Goal: Task Accomplishment & Management: Manage account settings

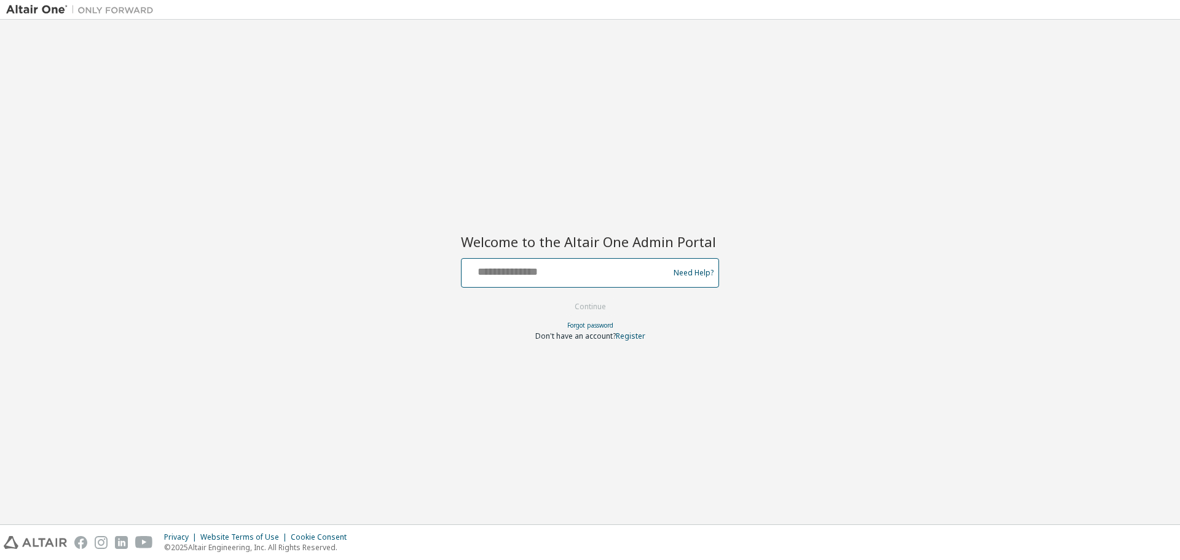
click at [533, 275] on input "text" at bounding box center [566, 270] width 201 height 18
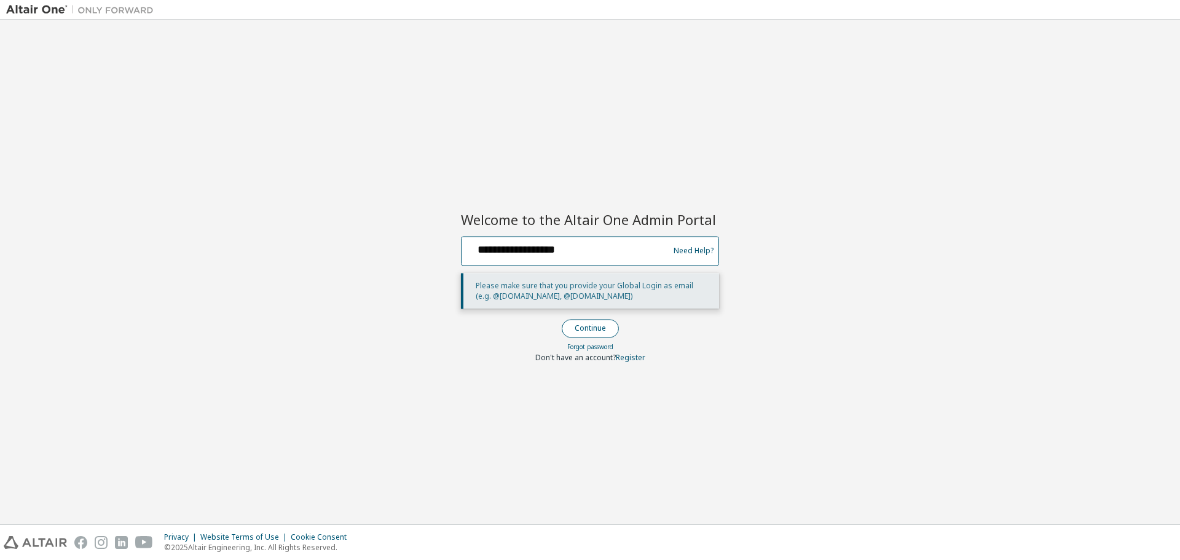
type input "**********"
click at [605, 332] on button "Continue" at bounding box center [590, 328] width 57 height 18
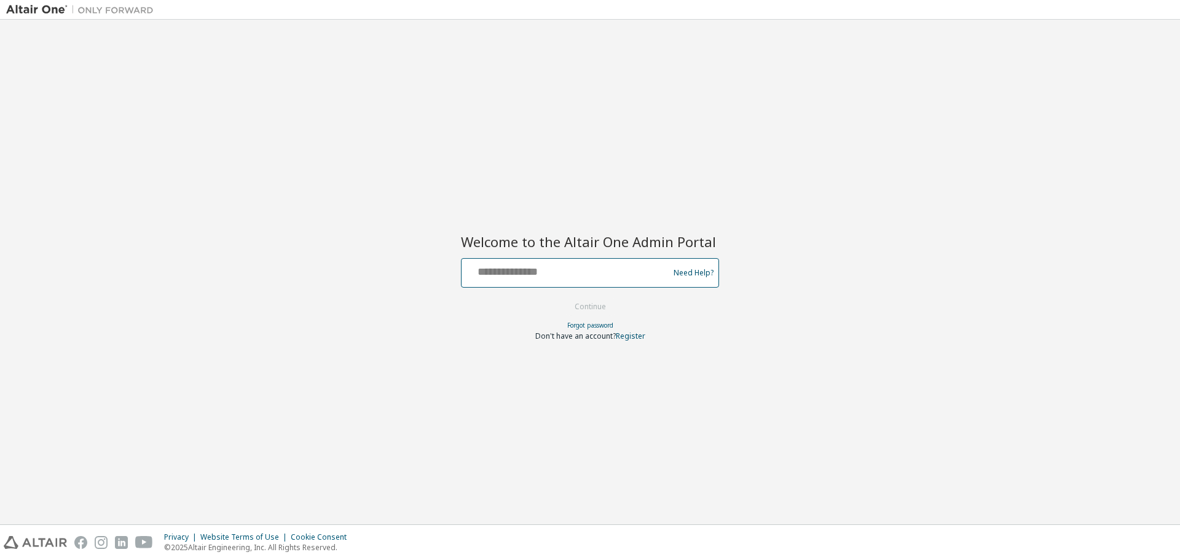
click at [536, 265] on input "text" at bounding box center [566, 270] width 201 height 18
click at [537, 271] on input "text" at bounding box center [566, 270] width 201 height 18
type input "**********"
click at [603, 312] on button "Continue" at bounding box center [590, 306] width 57 height 18
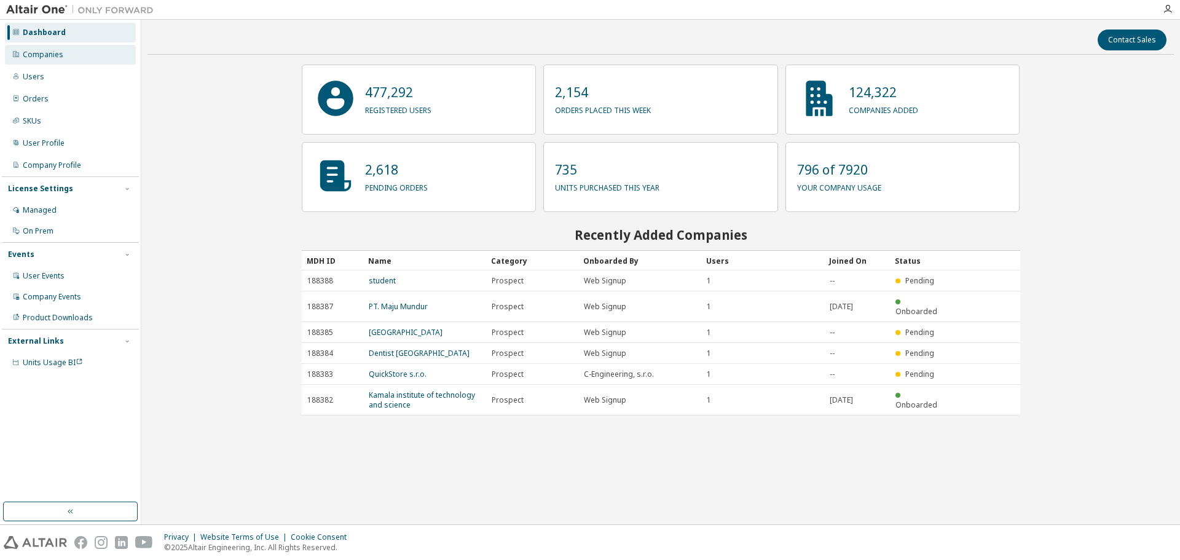
click at [38, 52] on div "Companies" at bounding box center [43, 55] width 41 height 10
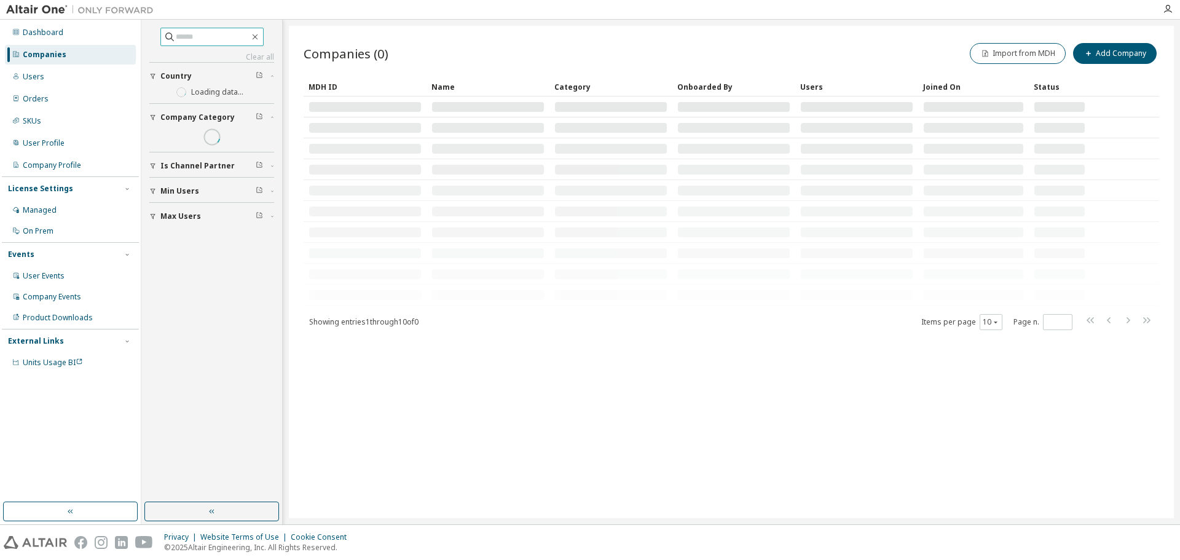
click at [192, 41] on input "text" at bounding box center [213, 37] width 74 height 12
type input "****"
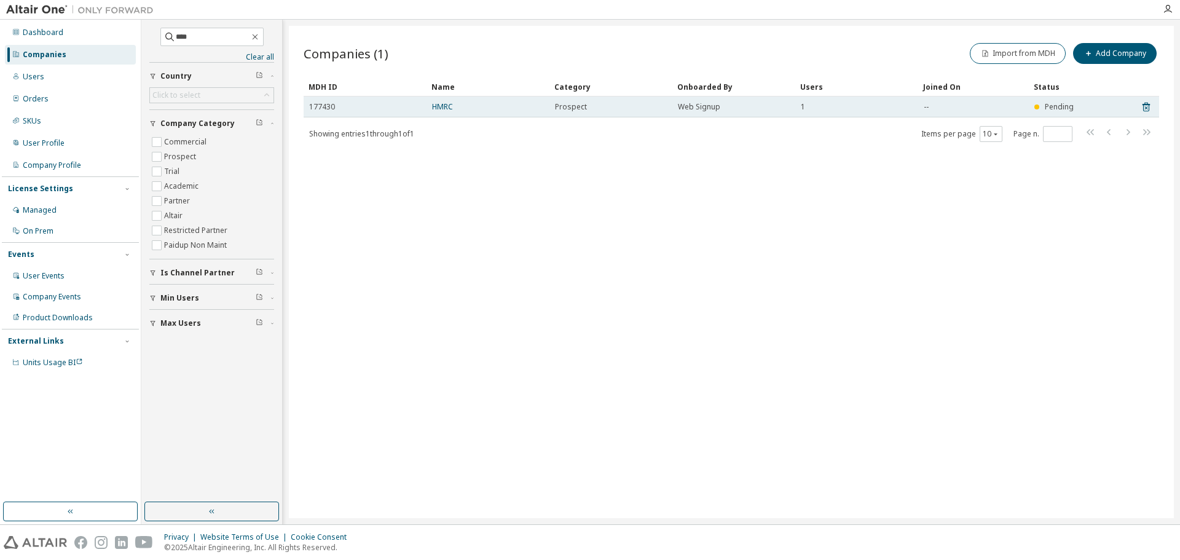
click at [325, 108] on span "177430" at bounding box center [322, 107] width 26 height 10
click at [1050, 106] on span "Pending" at bounding box center [1059, 106] width 29 height 10
click at [701, 101] on td "Web Signup" at bounding box center [733, 106] width 123 height 21
click at [341, 105] on div "177430" at bounding box center [365, 107] width 112 height 10
click at [329, 108] on span "177430" at bounding box center [322, 107] width 26 height 10
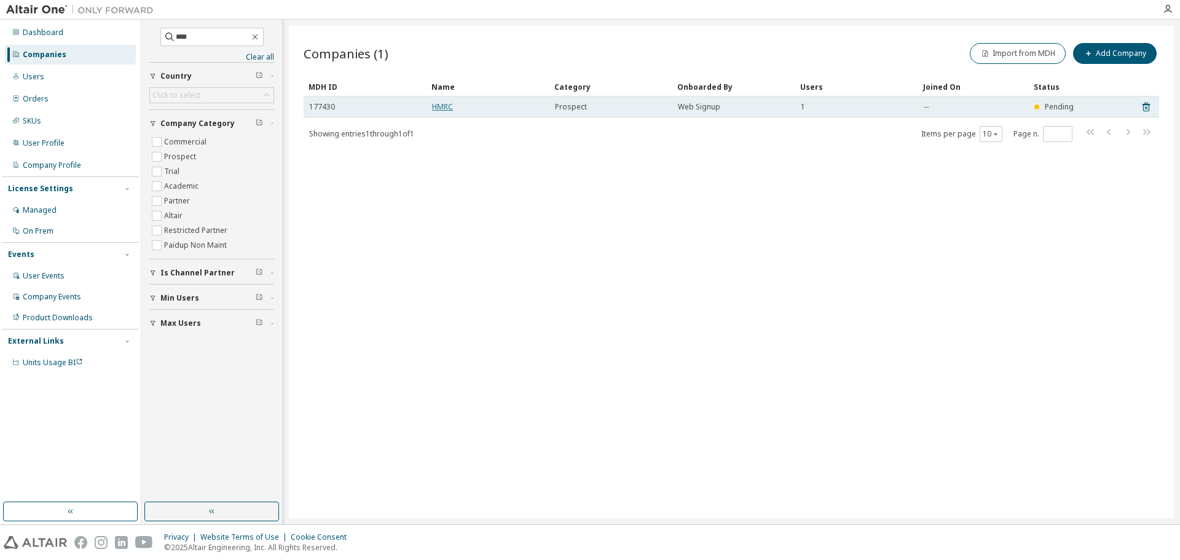
click at [442, 105] on link "HMRC" at bounding box center [442, 106] width 21 height 10
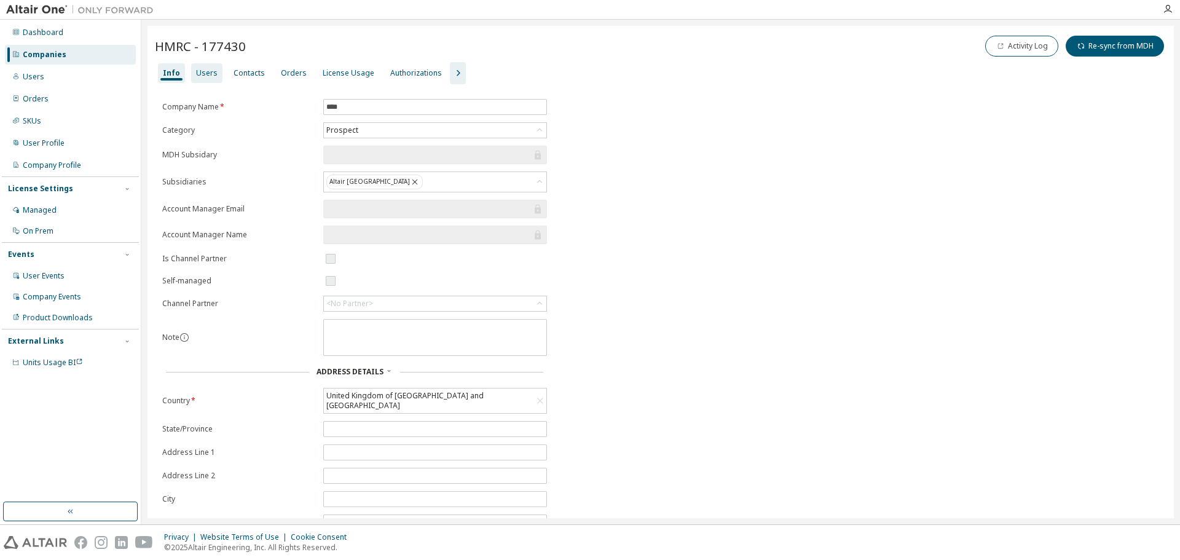
click at [205, 70] on div "Users" at bounding box center [207, 73] width 22 height 10
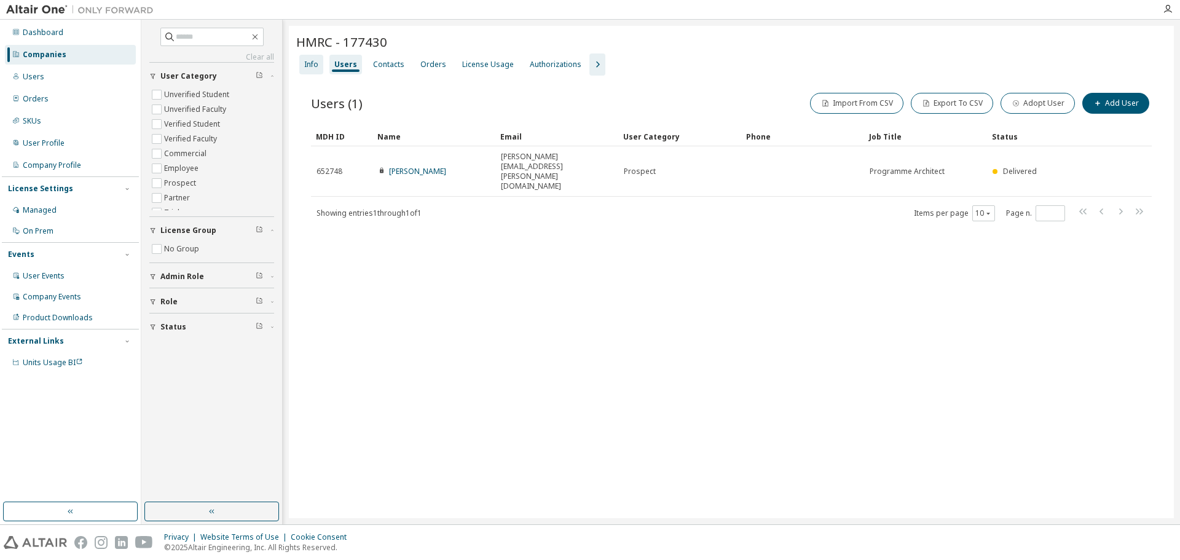
click at [311, 65] on div "Info" at bounding box center [311, 65] width 14 height 10
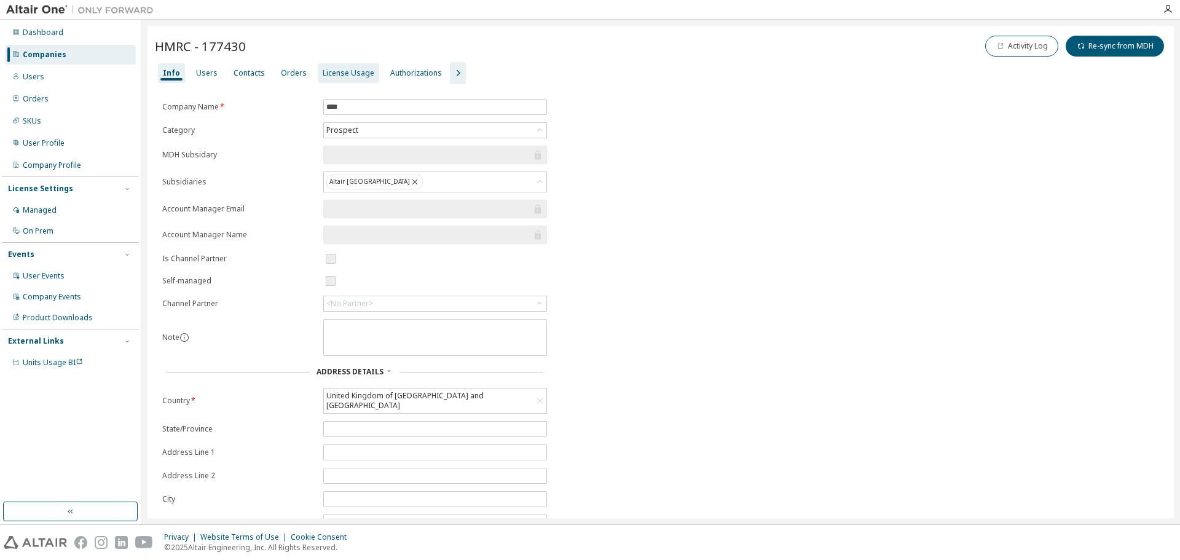
click at [337, 73] on div "License Usage" at bounding box center [349, 73] width 52 height 10
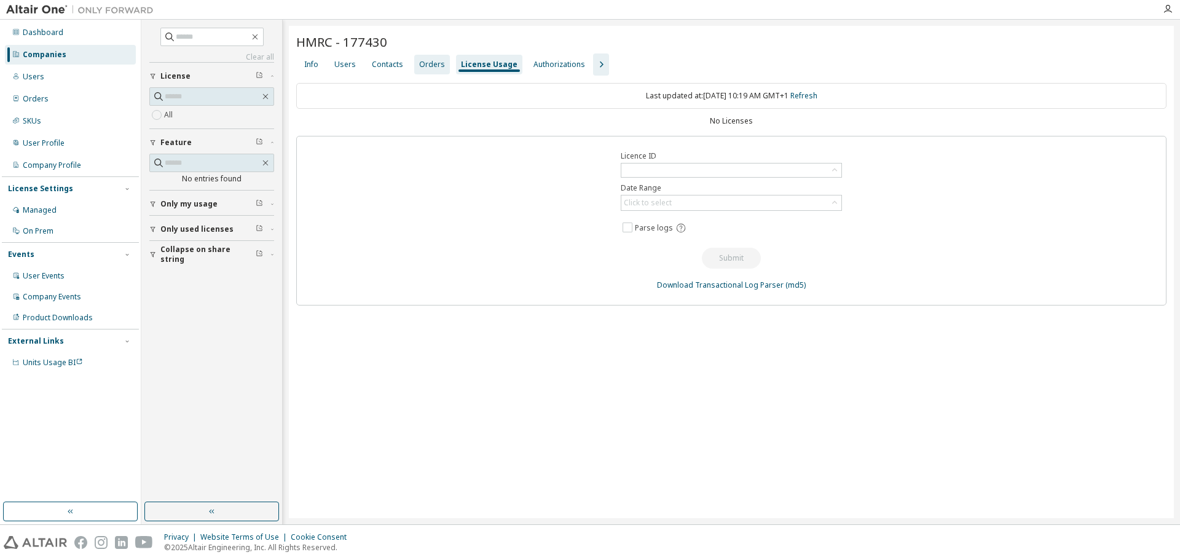
click at [435, 65] on div "Orders" at bounding box center [432, 65] width 26 height 10
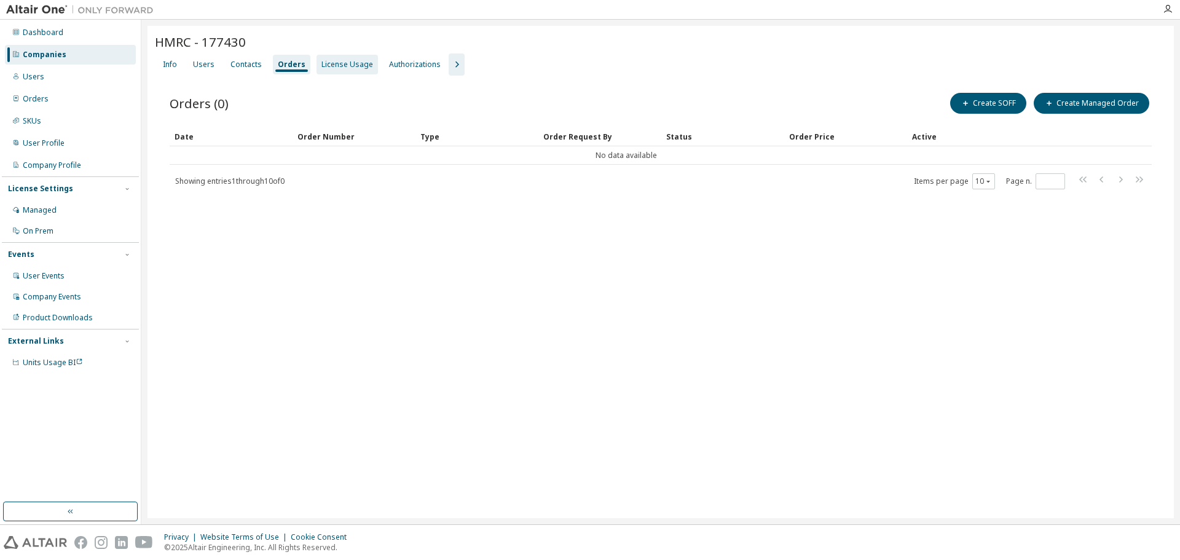
click at [324, 66] on div "License Usage" at bounding box center [347, 65] width 52 height 10
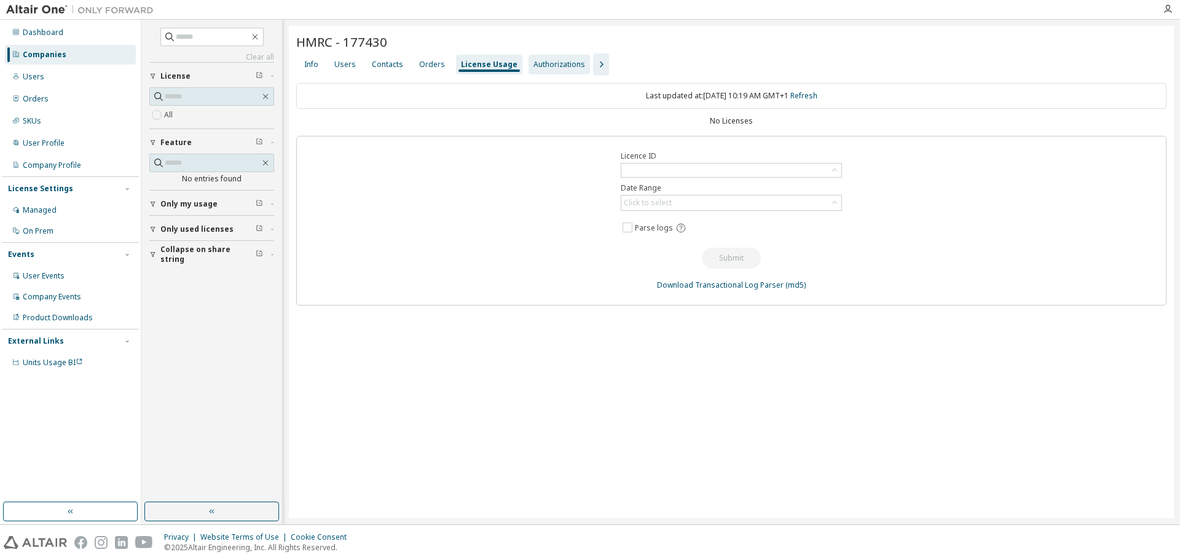
click at [559, 62] on div "Authorizations" at bounding box center [559, 65] width 52 height 10
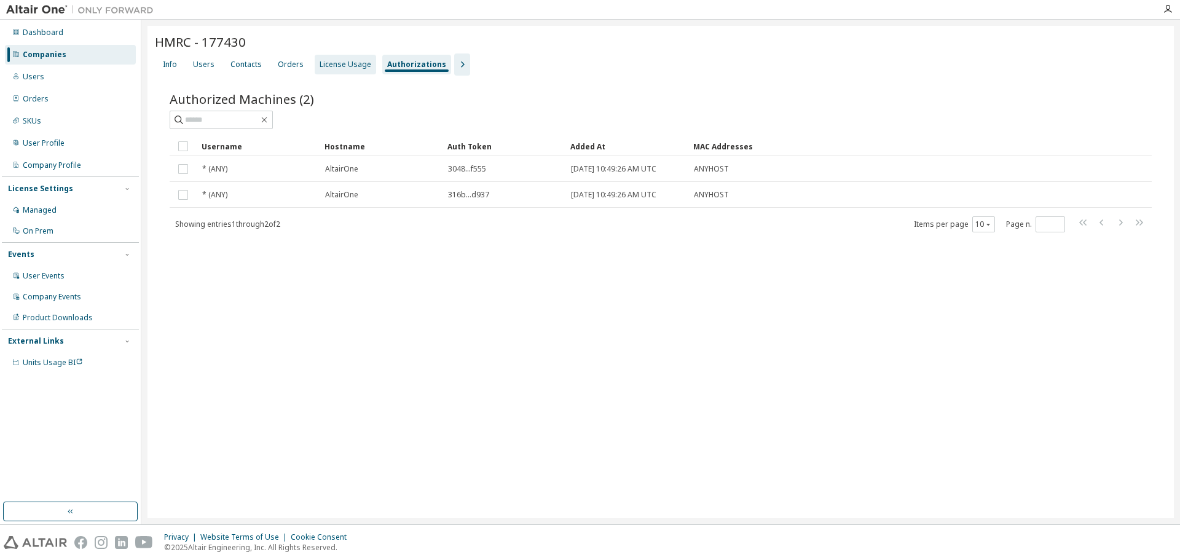
click at [344, 66] on div "License Usage" at bounding box center [346, 65] width 52 height 10
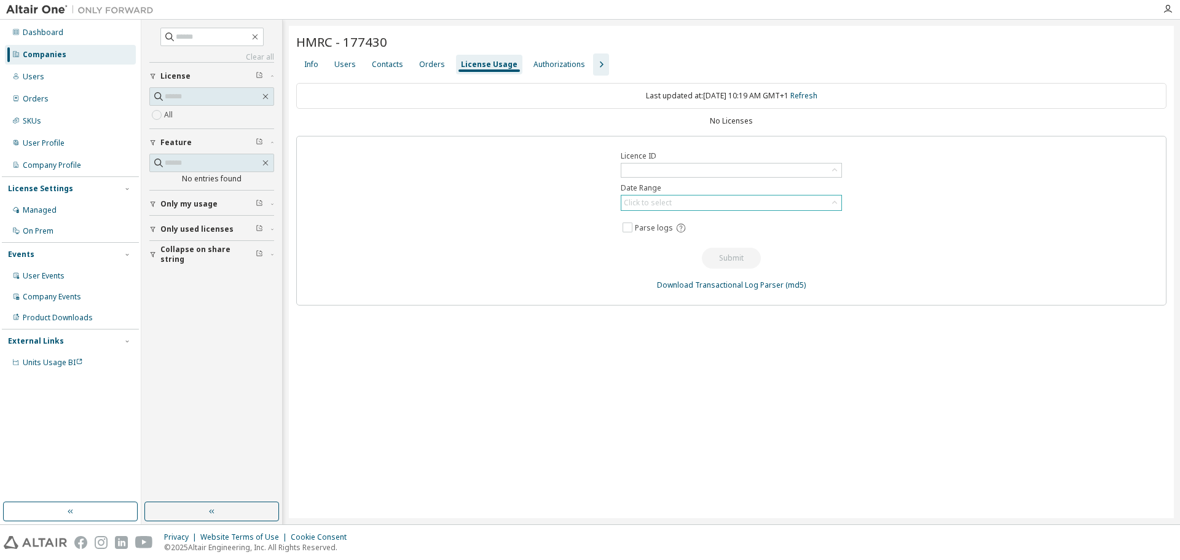
click at [656, 202] on div "Click to select" at bounding box center [648, 203] width 48 height 10
click at [675, 271] on li "Custom Date Range" at bounding box center [731, 269] width 218 height 16
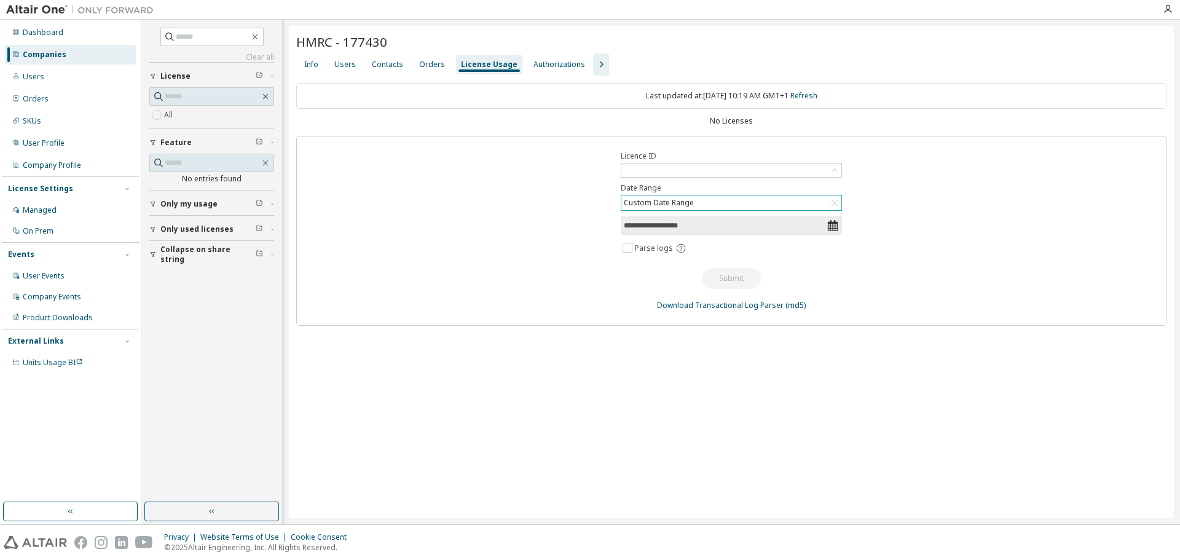
click at [836, 221] on icon at bounding box center [833, 225] width 12 height 12
click at [830, 227] on icon at bounding box center [833, 225] width 10 height 11
click at [562, 61] on div "Authorizations" at bounding box center [559, 65] width 52 height 10
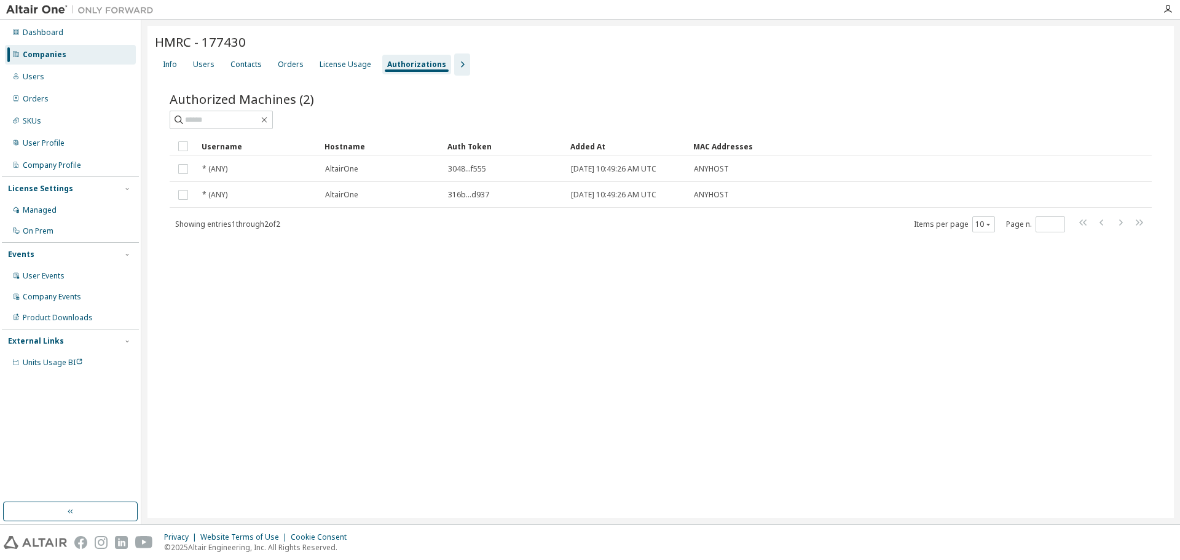
click at [461, 65] on icon "button" at bounding box center [463, 64] width 4 height 6
click at [976, 68] on div "On Prem" at bounding box center [987, 65] width 31 height 10
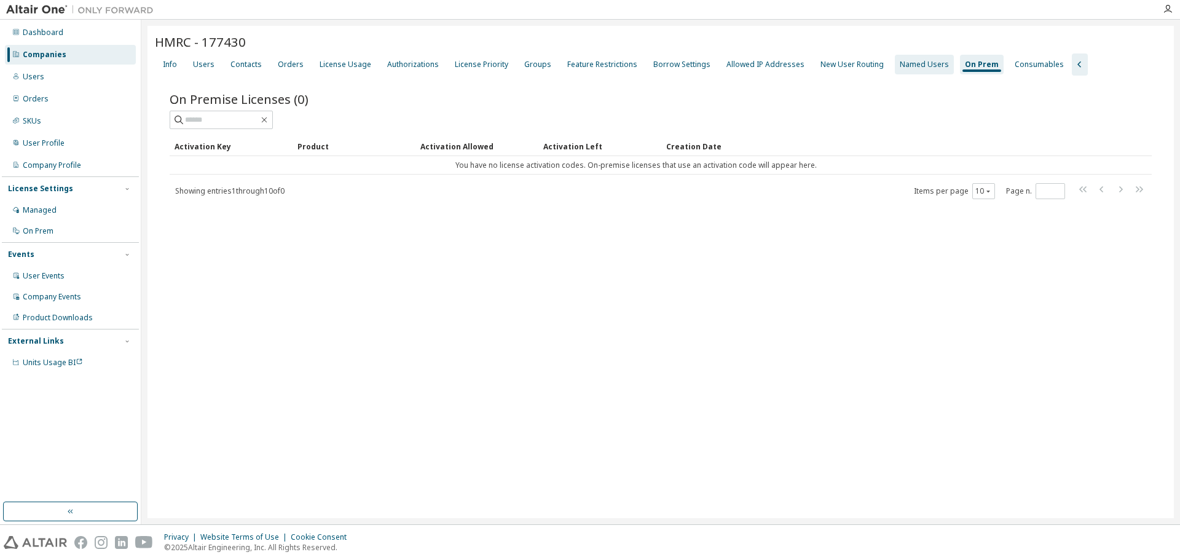
click at [914, 71] on div "Named Users" at bounding box center [924, 65] width 59 height 20
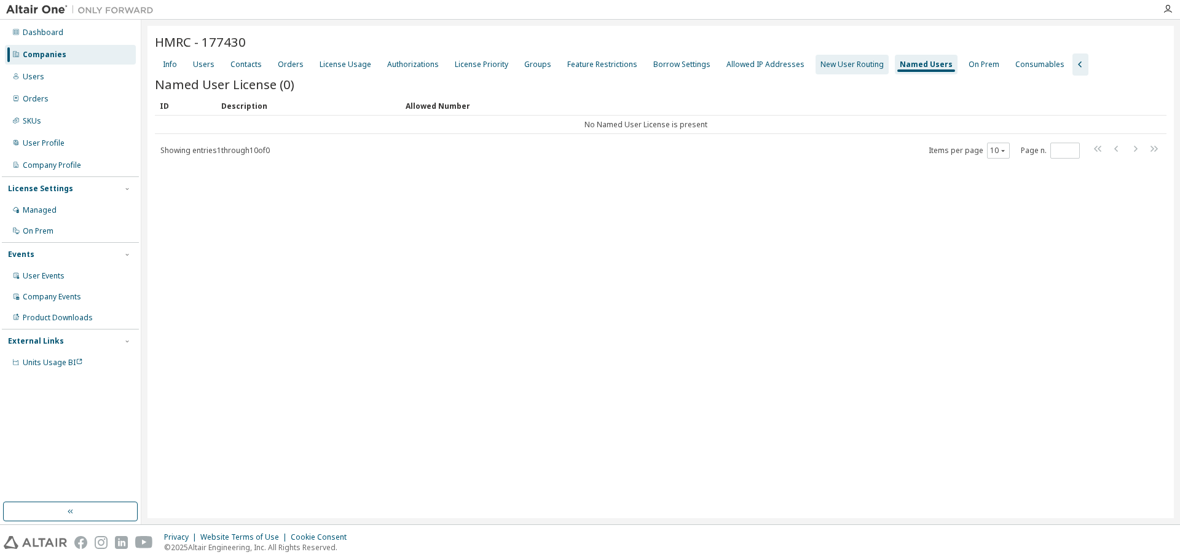
click at [847, 71] on div "New User Routing" at bounding box center [851, 65] width 73 height 20
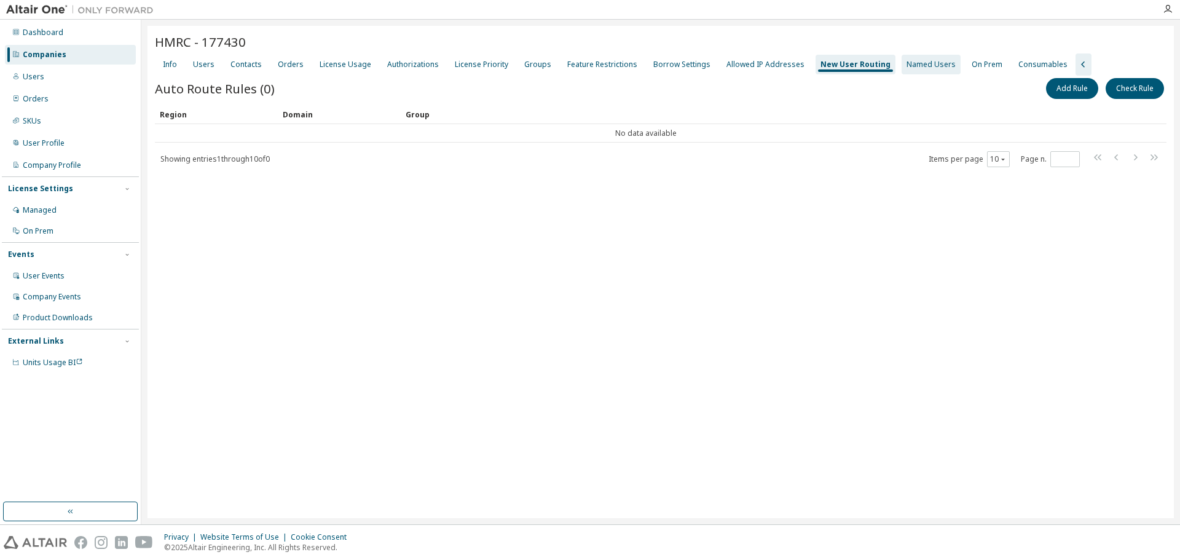
click at [921, 66] on div "Named Users" at bounding box center [930, 65] width 49 height 10
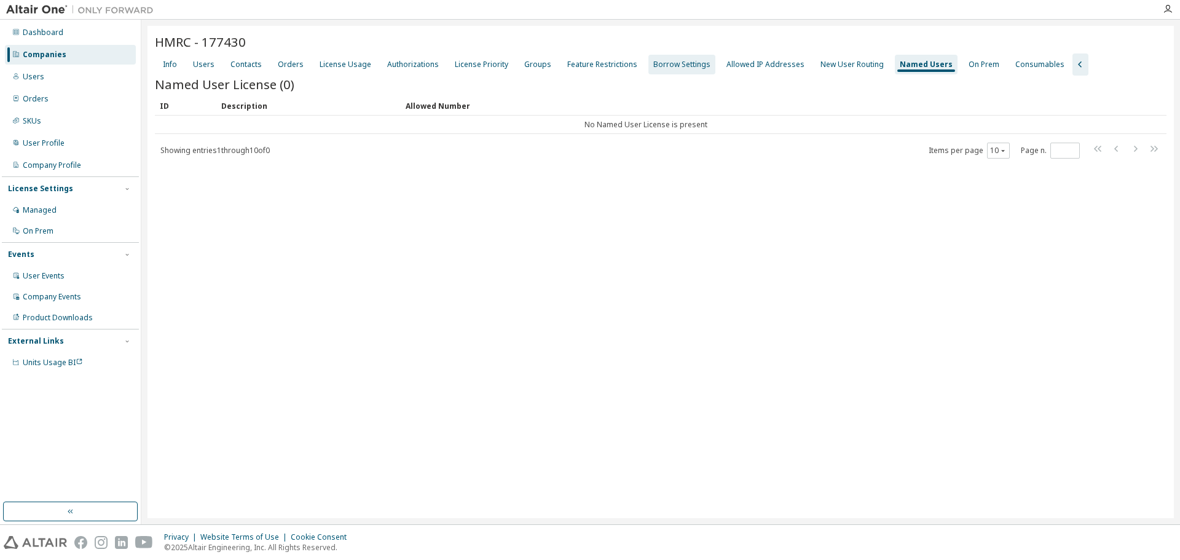
click at [690, 58] on div "Borrow Settings" at bounding box center [681, 65] width 67 height 20
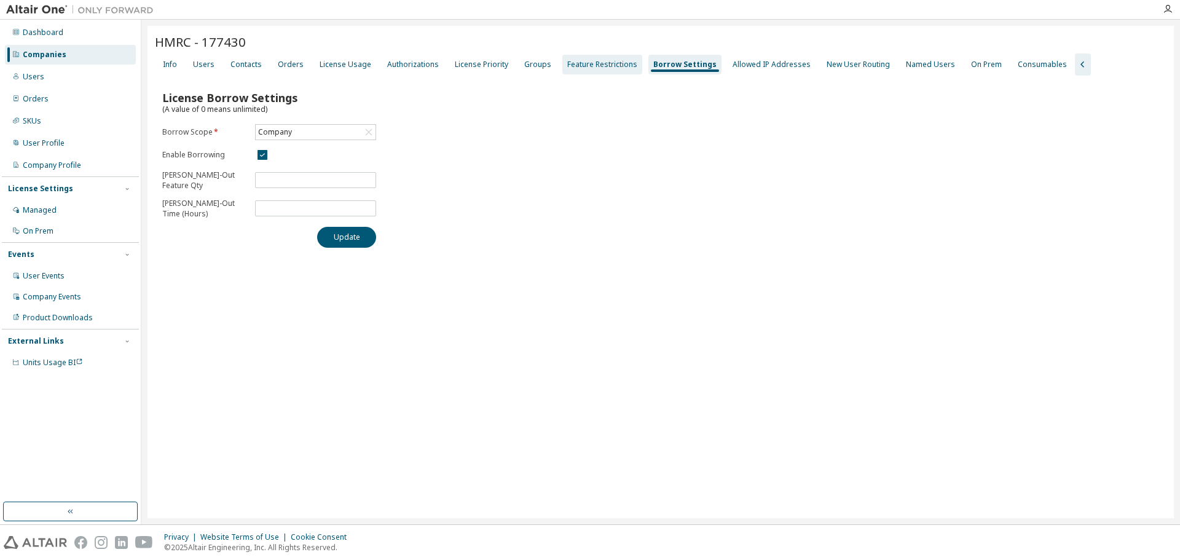
click at [605, 62] on div "Feature Restrictions" at bounding box center [602, 65] width 70 height 10
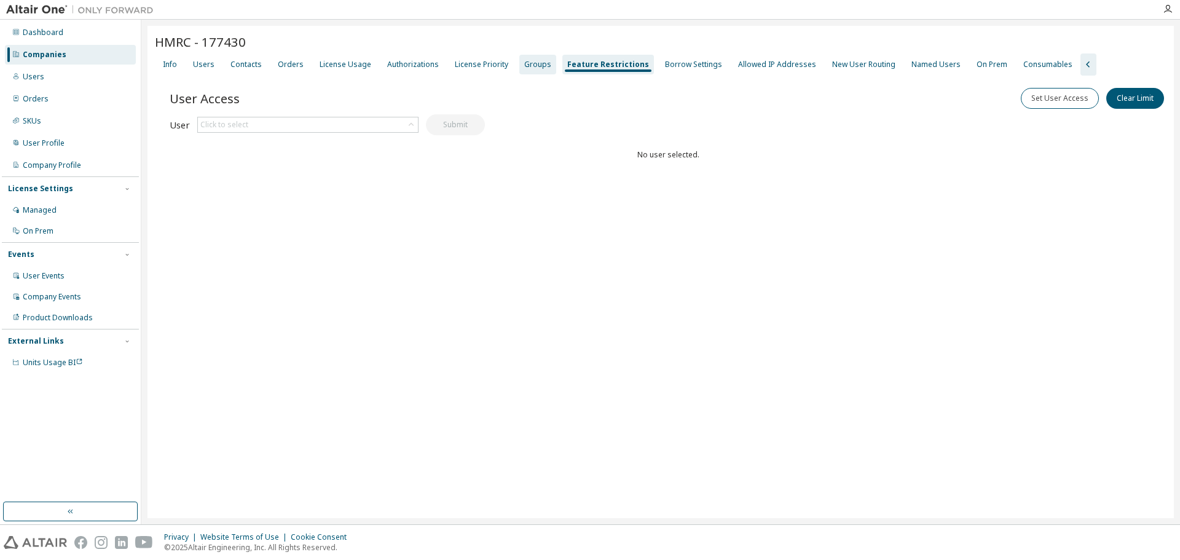
click at [519, 69] on div "Groups" at bounding box center [537, 65] width 37 height 20
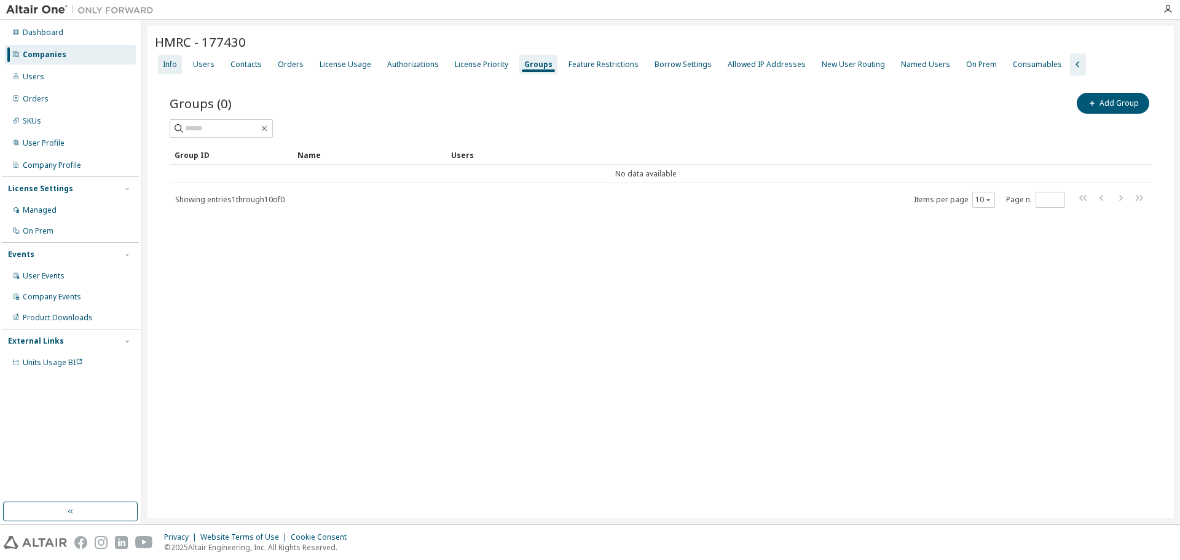
click at [162, 63] on div "Info" at bounding box center [170, 65] width 24 height 20
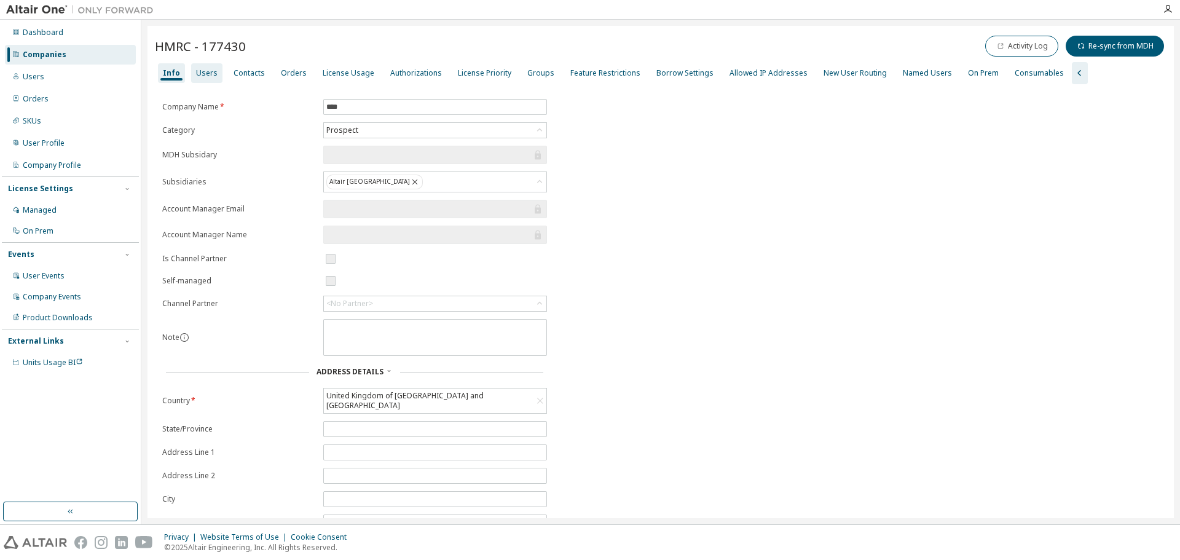
click at [207, 72] on div "Users" at bounding box center [207, 73] width 22 height 10
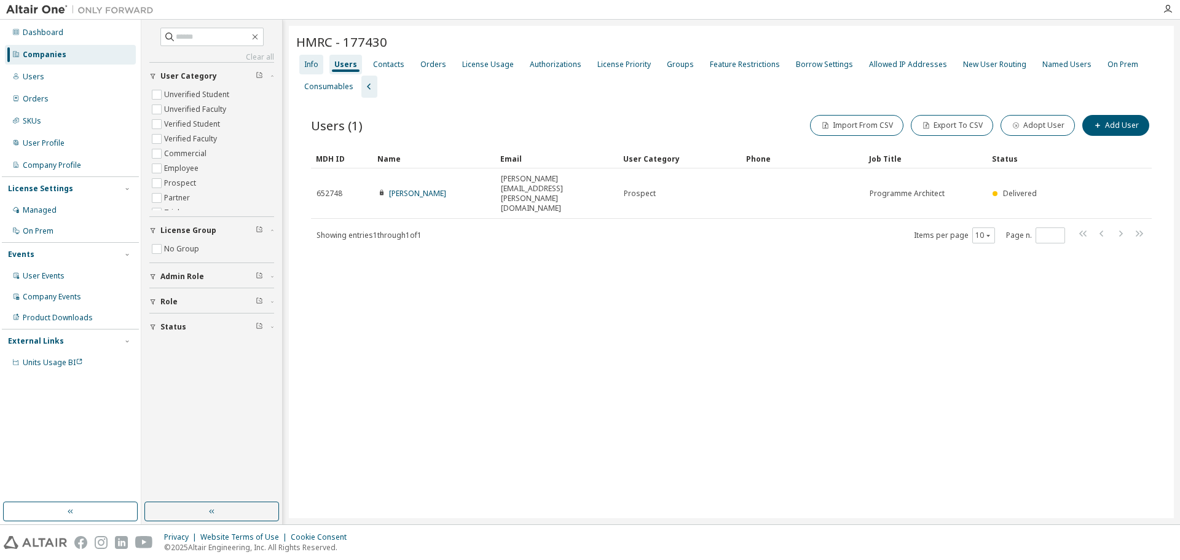
click at [310, 65] on div "Info" at bounding box center [311, 65] width 14 height 10
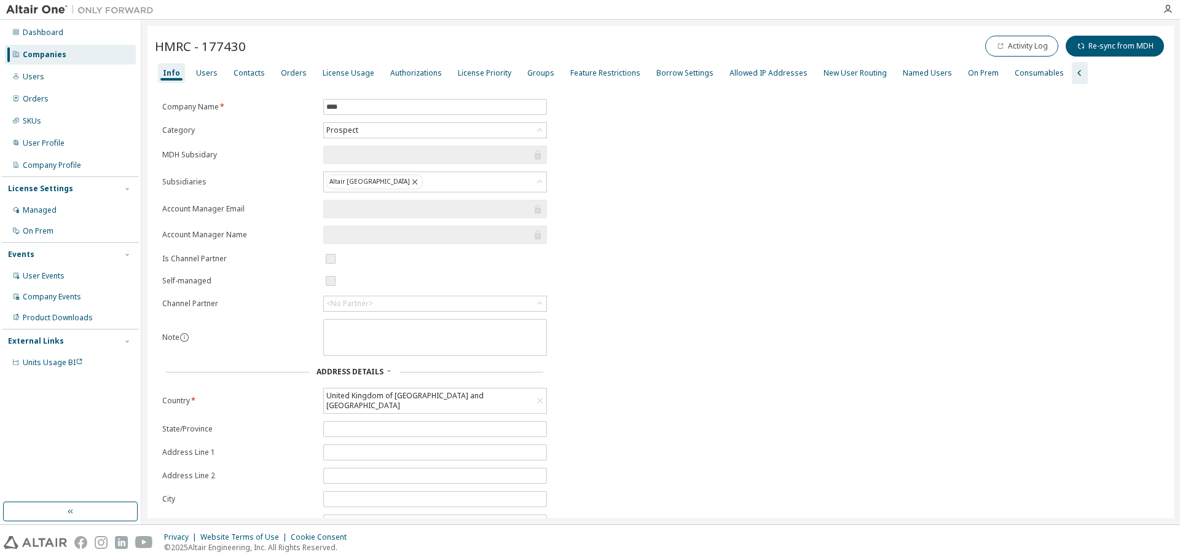
scroll to position [61, 0]
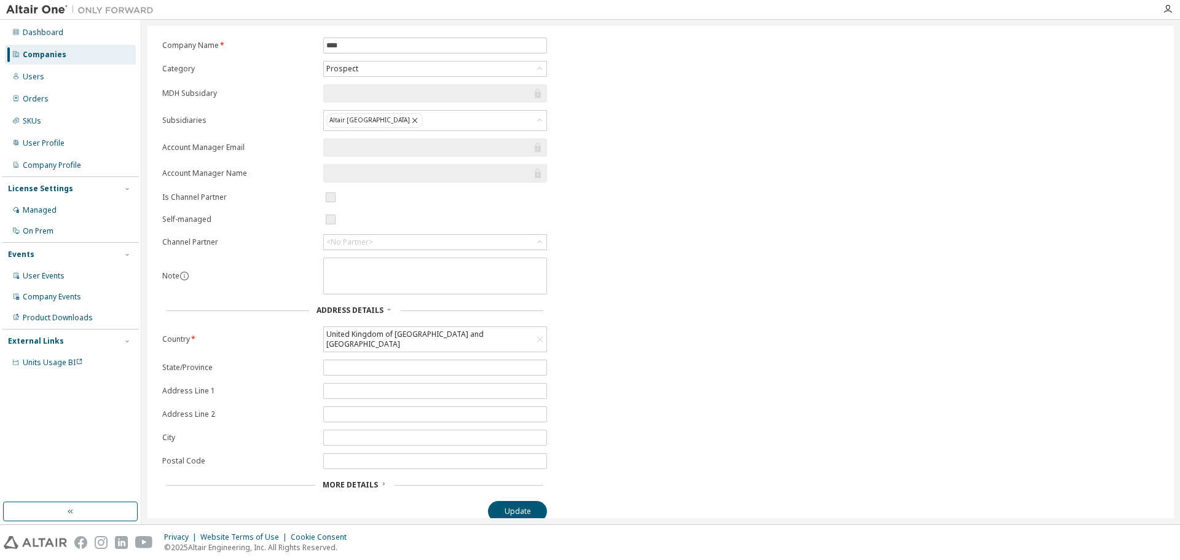
click at [343, 144] on input "text" at bounding box center [428, 147] width 205 height 12
click at [345, 172] on input "text" at bounding box center [428, 173] width 205 height 12
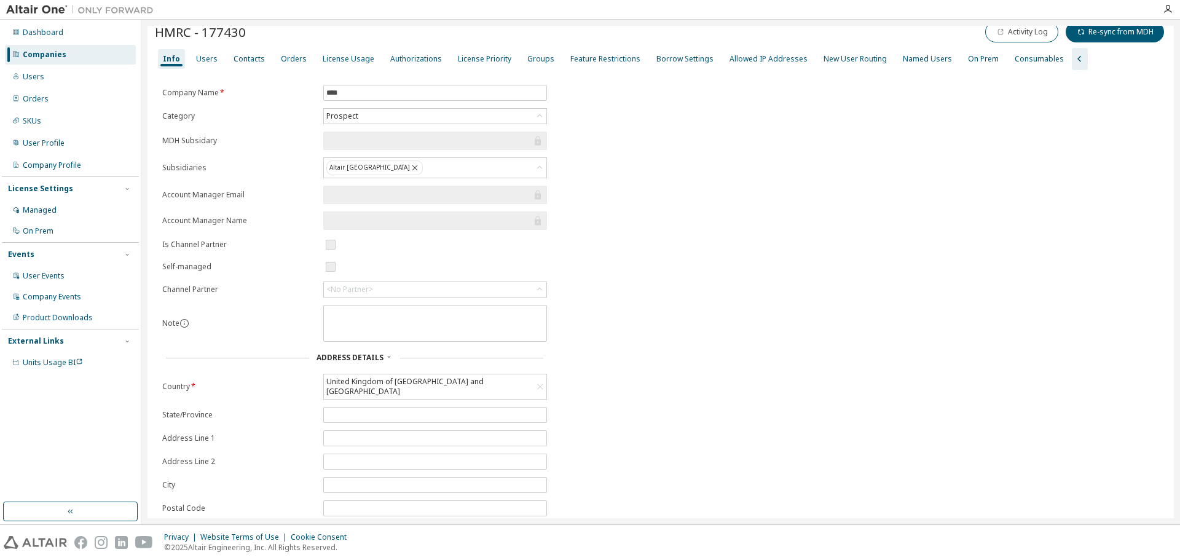
scroll to position [0, 0]
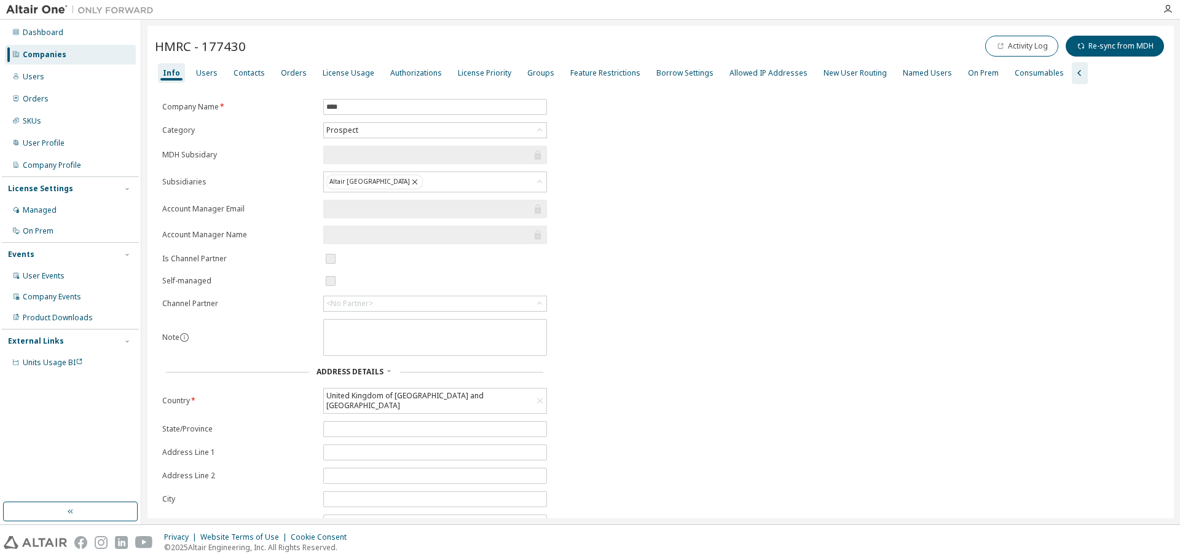
click at [57, 56] on div "Companies" at bounding box center [45, 55] width 44 height 10
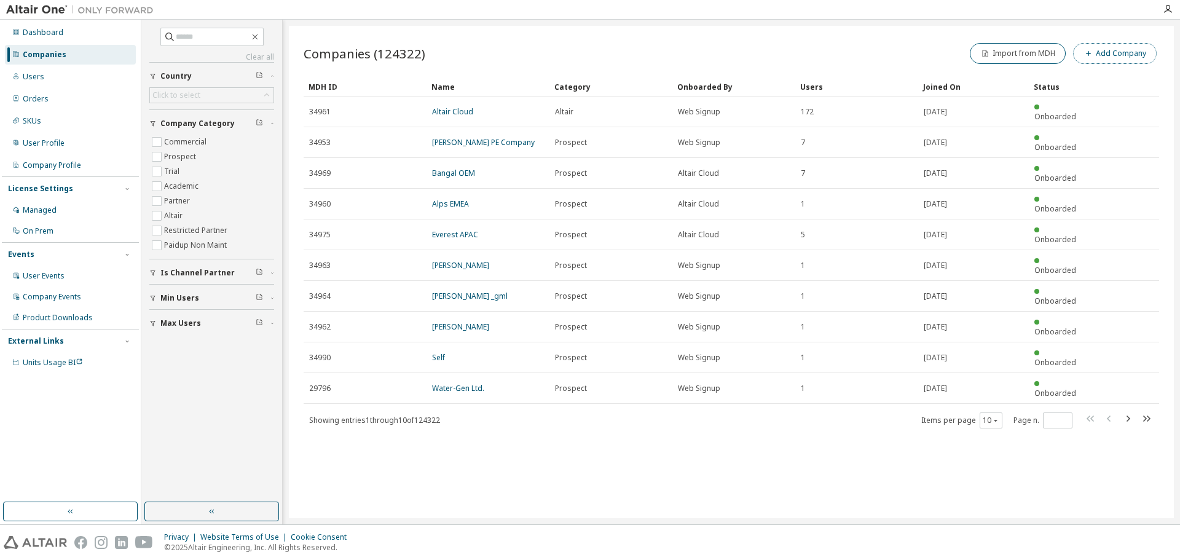
click at [1142, 52] on button "Add Company" at bounding box center [1115, 53] width 84 height 21
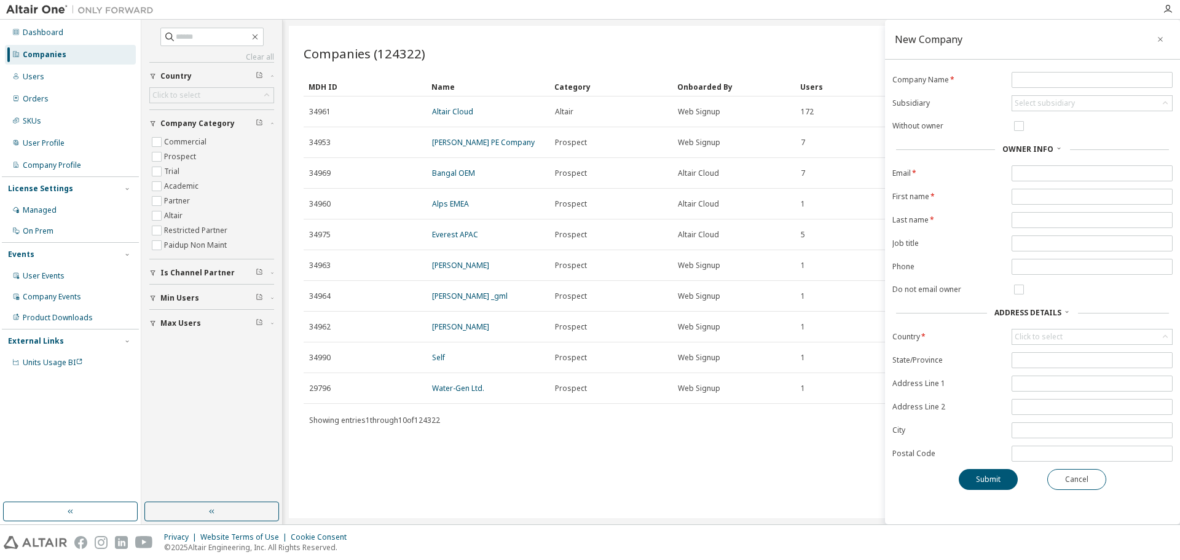
click at [522, 57] on div "Companies (124322) Import from MDH Add Company" at bounding box center [731, 54] width 855 height 26
click at [1162, 34] on icon "button" at bounding box center [1160, 39] width 9 height 10
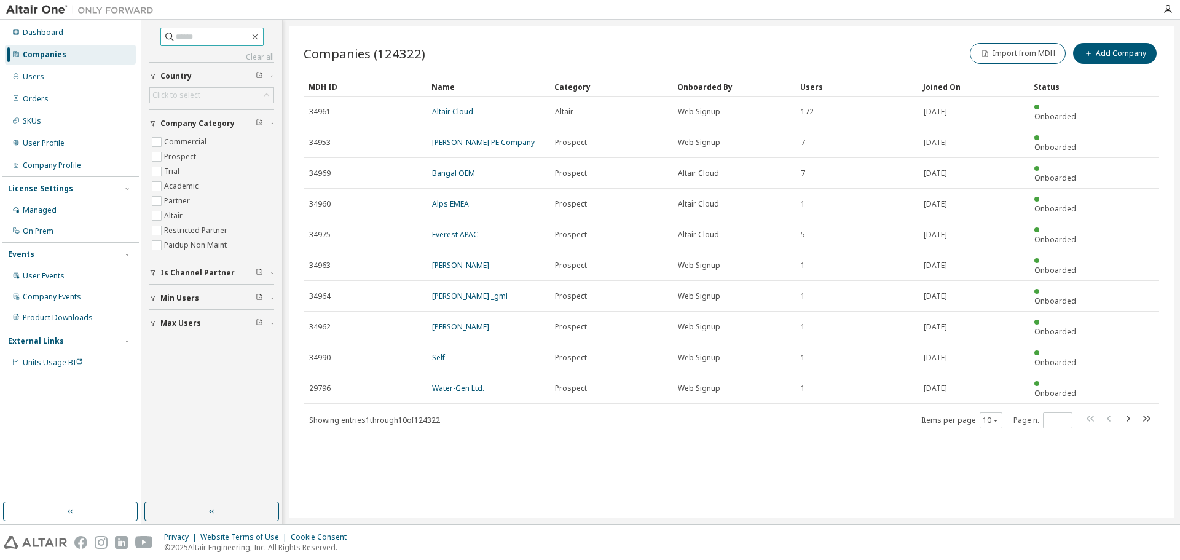
click at [206, 45] on span at bounding box center [211, 37] width 103 height 18
click at [204, 39] on input "text" at bounding box center [213, 37] width 74 height 12
type input "****"
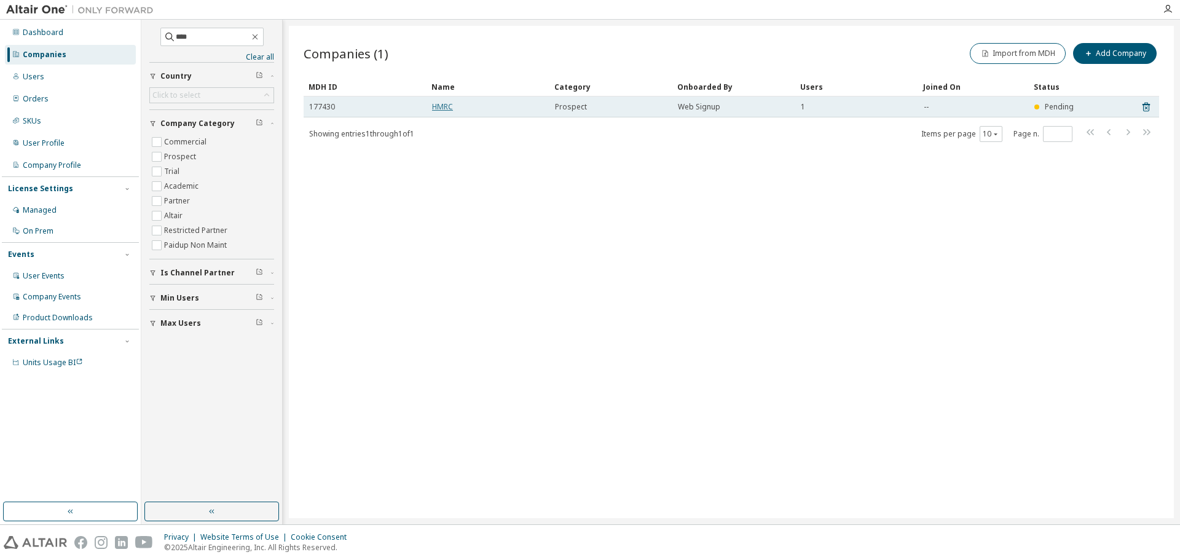
click at [446, 105] on link "HMRC" at bounding box center [442, 106] width 21 height 10
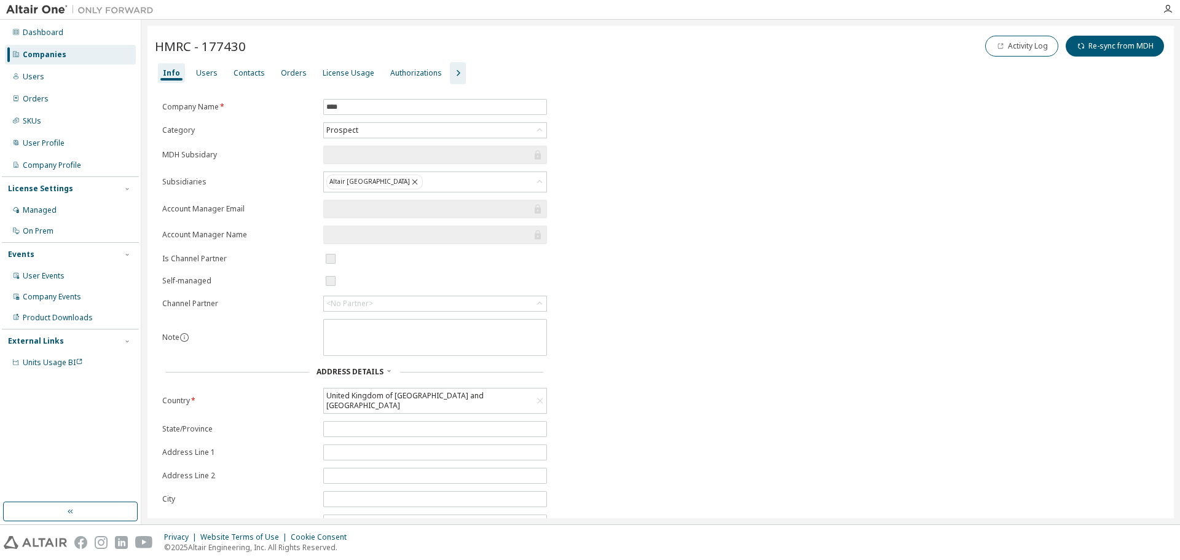
click at [345, 231] on input "text" at bounding box center [428, 235] width 205 height 12
click at [348, 213] on input "text" at bounding box center [428, 209] width 205 height 12
click at [537, 211] on icon at bounding box center [538, 209] width 12 height 12
click at [359, 153] on input "text" at bounding box center [428, 155] width 205 height 12
click at [369, 125] on div "Prospect" at bounding box center [435, 130] width 222 height 15
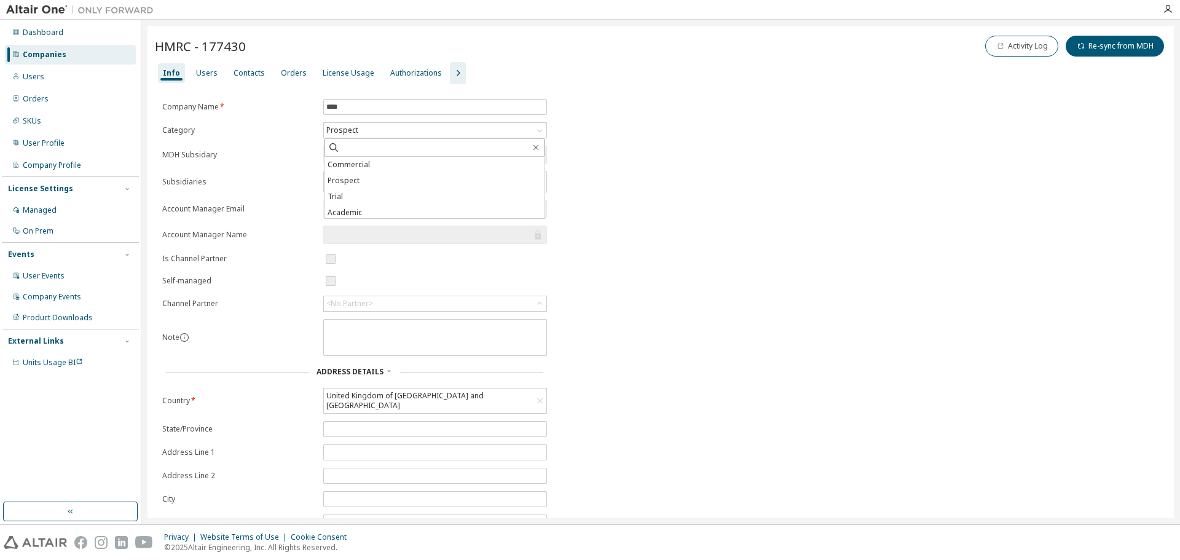
click at [898, 135] on div "Company Name * **** Category Prospect Commercial Prospect Trial Academic Partne…" at bounding box center [661, 341] width 1012 height 484
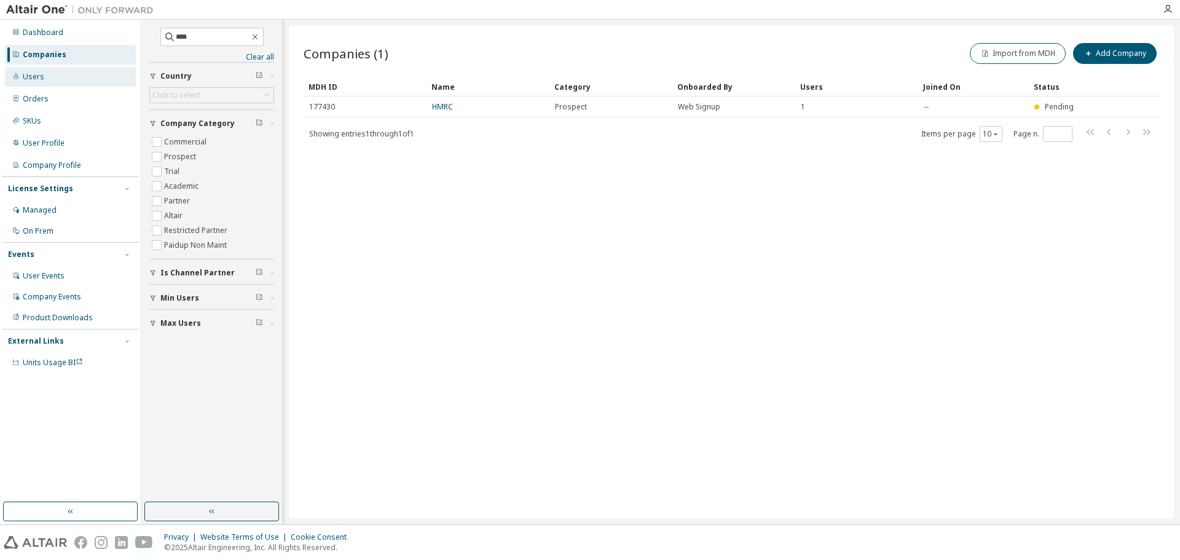
click at [29, 75] on div "Users" at bounding box center [34, 77] width 22 height 10
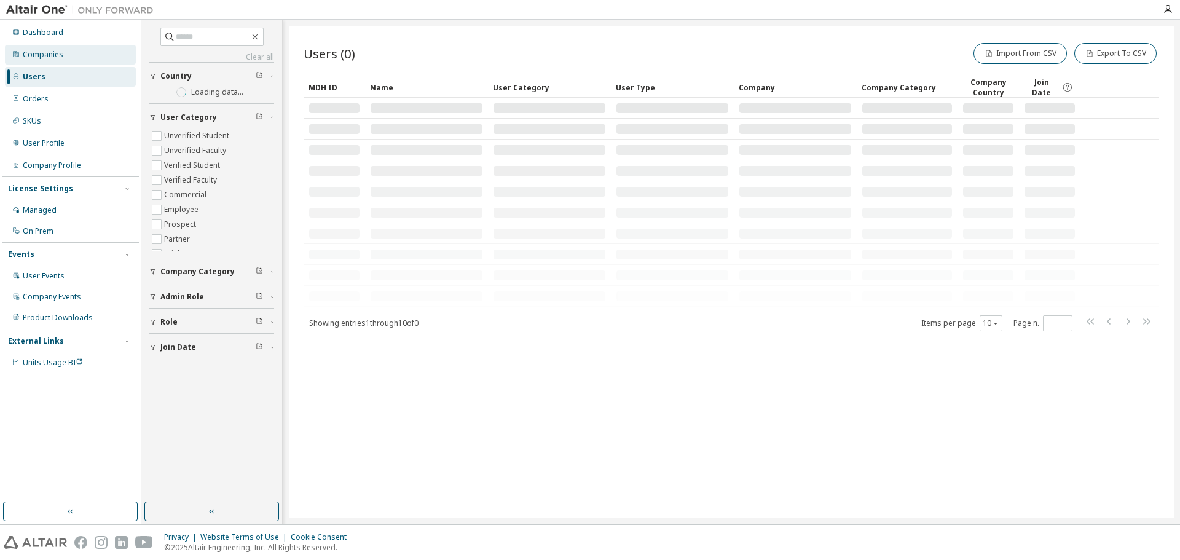
click at [44, 55] on div "Companies" at bounding box center [43, 55] width 41 height 10
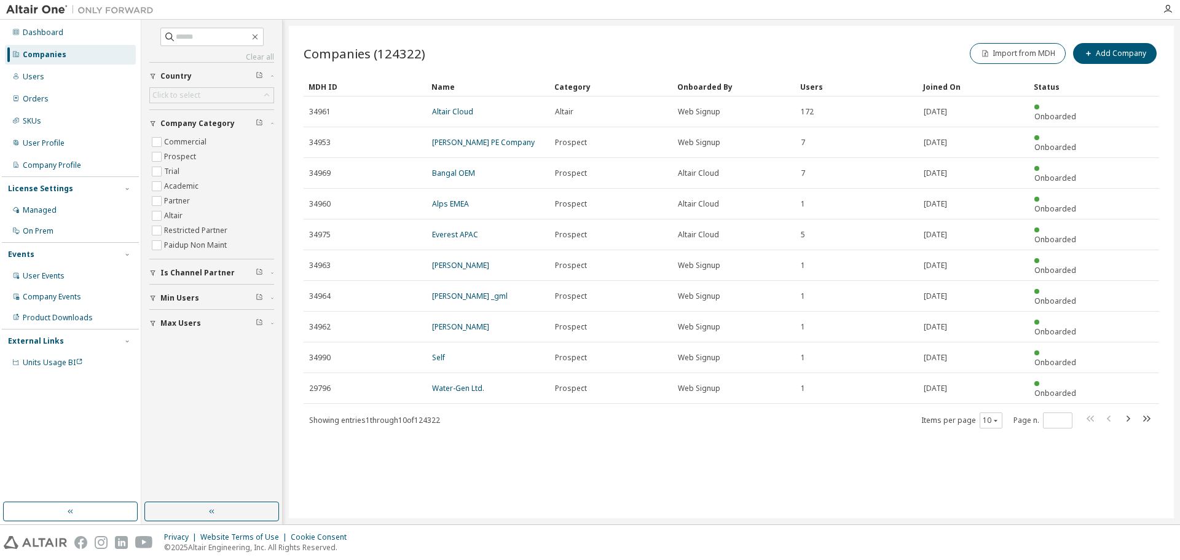
click at [47, 54] on div "Companies" at bounding box center [45, 55] width 44 height 10
click at [41, 7] on img at bounding box center [83, 10] width 154 height 12
click at [41, 28] on div "Dashboard" at bounding box center [43, 33] width 41 height 10
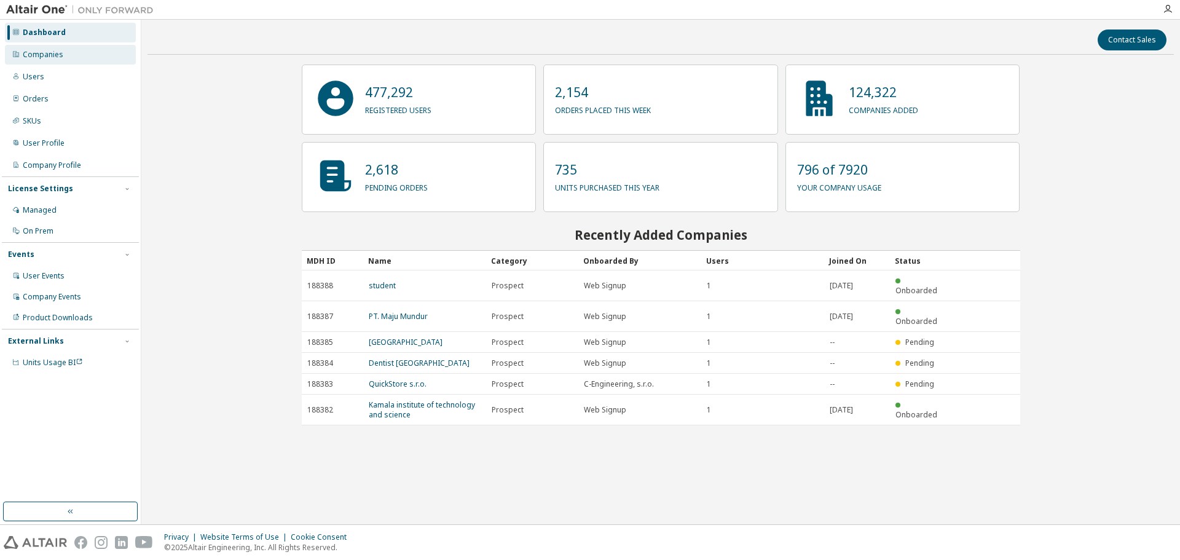
click at [50, 55] on div "Companies" at bounding box center [43, 55] width 41 height 10
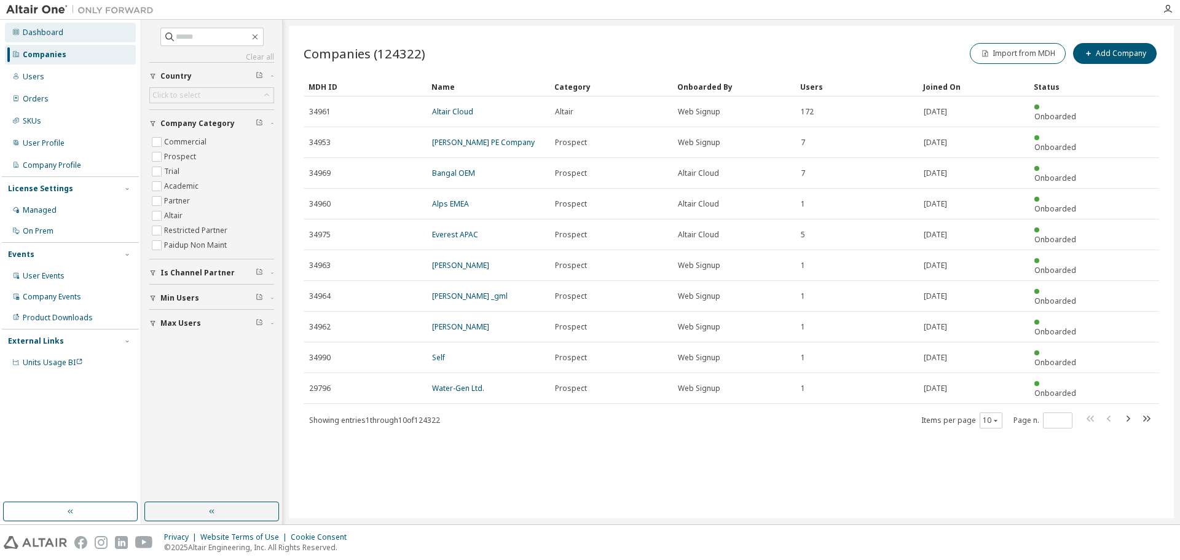
click at [53, 29] on div "Dashboard" at bounding box center [43, 33] width 41 height 10
